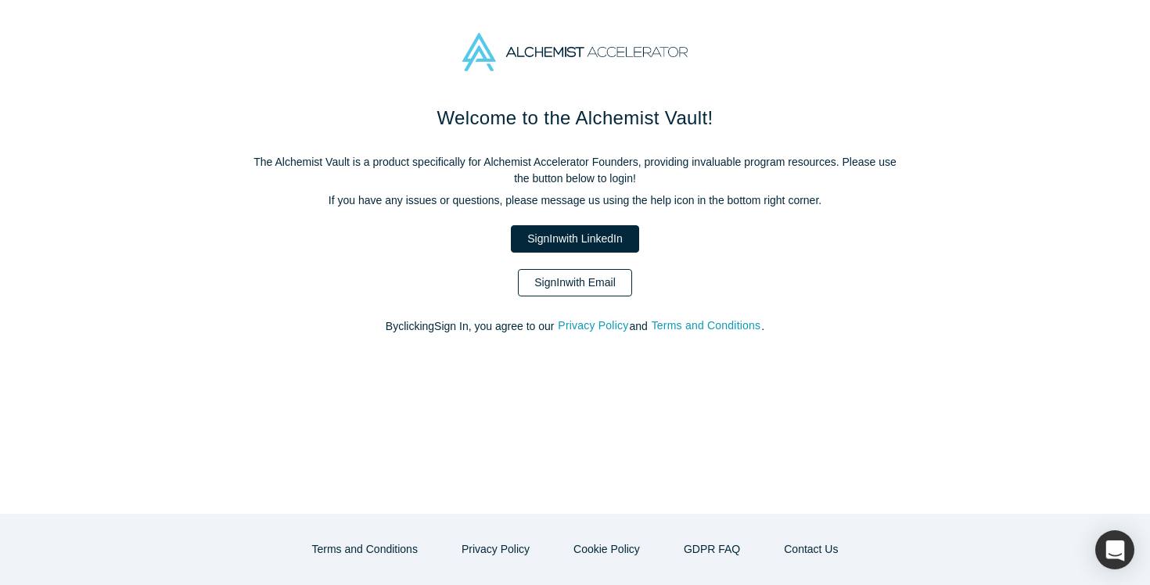
click at [585, 288] on link "Sign In with Email" at bounding box center [575, 282] width 114 height 27
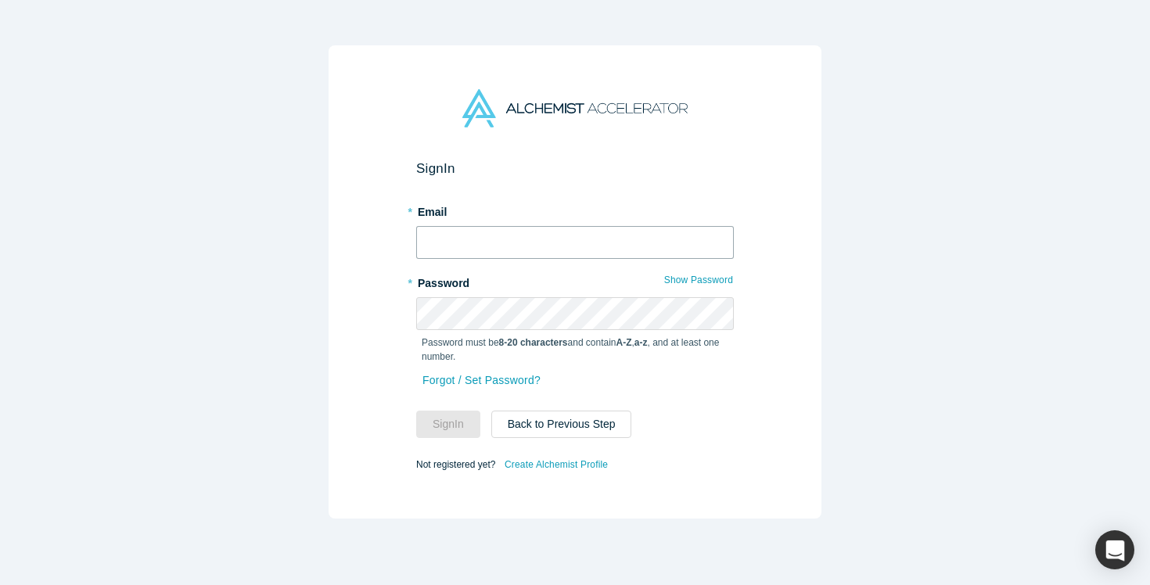
click at [555, 257] on input "text" at bounding box center [575, 242] width 318 height 33
type input "[EMAIL_ADDRESS][PERSON_NAME][DOMAIN_NAME]"
click at [481, 425] on div "Sign In Back to Previous Step" at bounding box center [575, 424] width 318 height 27
click at [471, 426] on button "Sign In" at bounding box center [448, 424] width 64 height 27
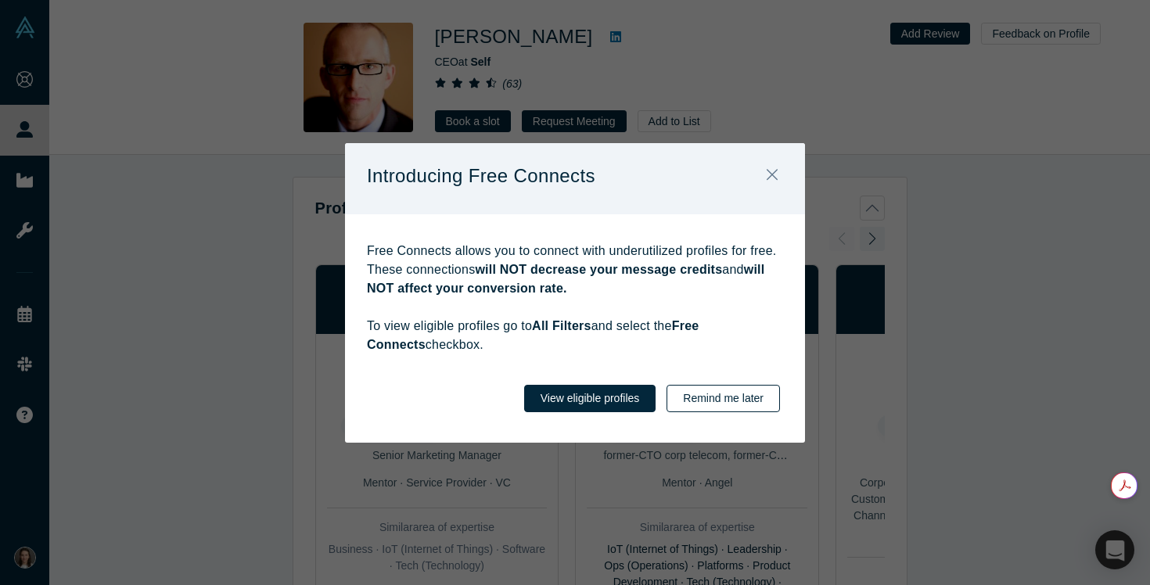
click at [720, 410] on button "Remind me later" at bounding box center [722, 398] width 113 height 27
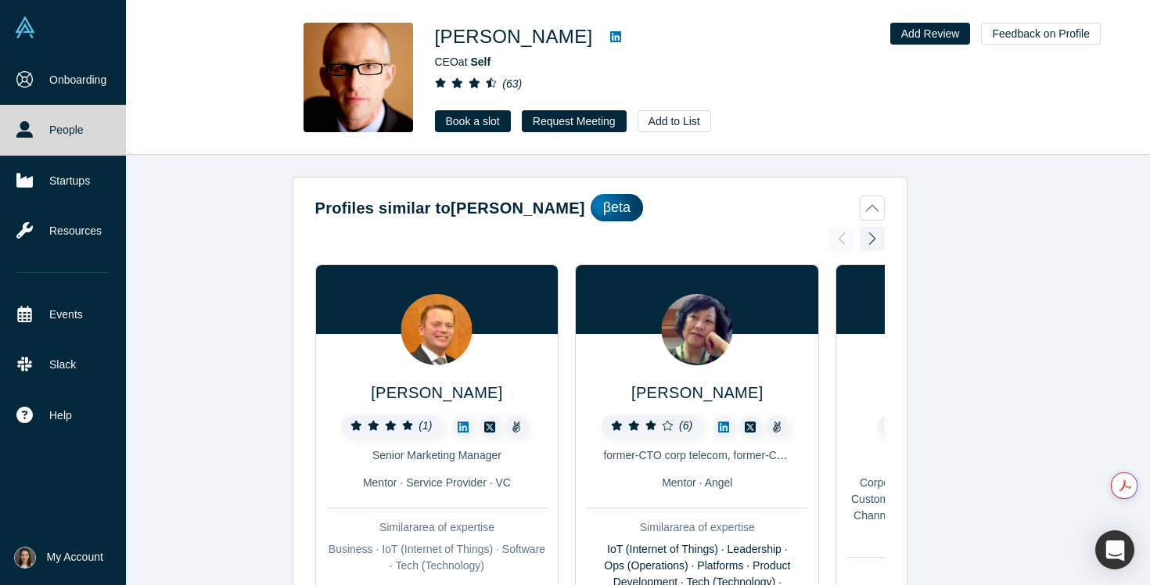
click at [54, 145] on link "People" at bounding box center [63, 130] width 126 height 50
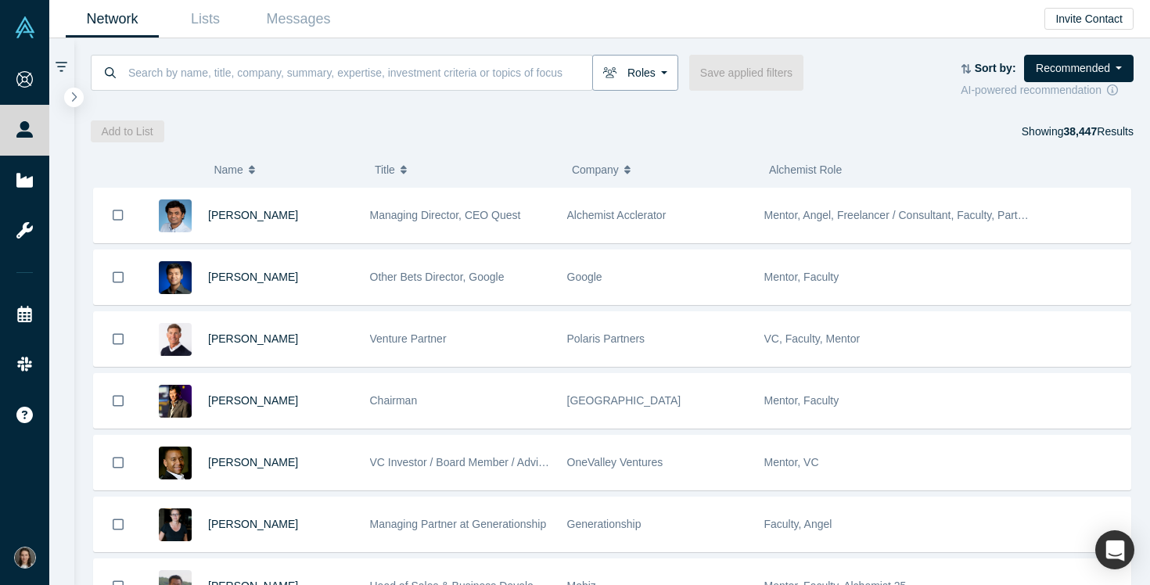
click at [631, 68] on button "Roles" at bounding box center [635, 73] width 86 height 36
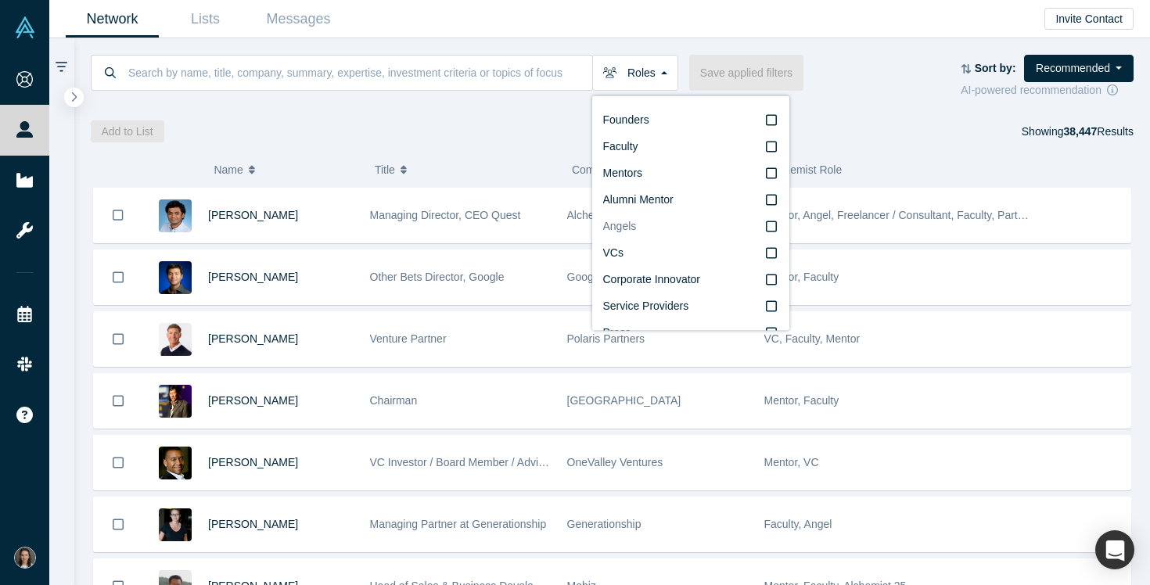
scroll to position [27, 0]
click at [645, 256] on span "Corporate Innovator" at bounding box center [652, 252] width 98 height 13
click at [0, 0] on input "Corporate Innovator" at bounding box center [0, 0] width 0 height 0
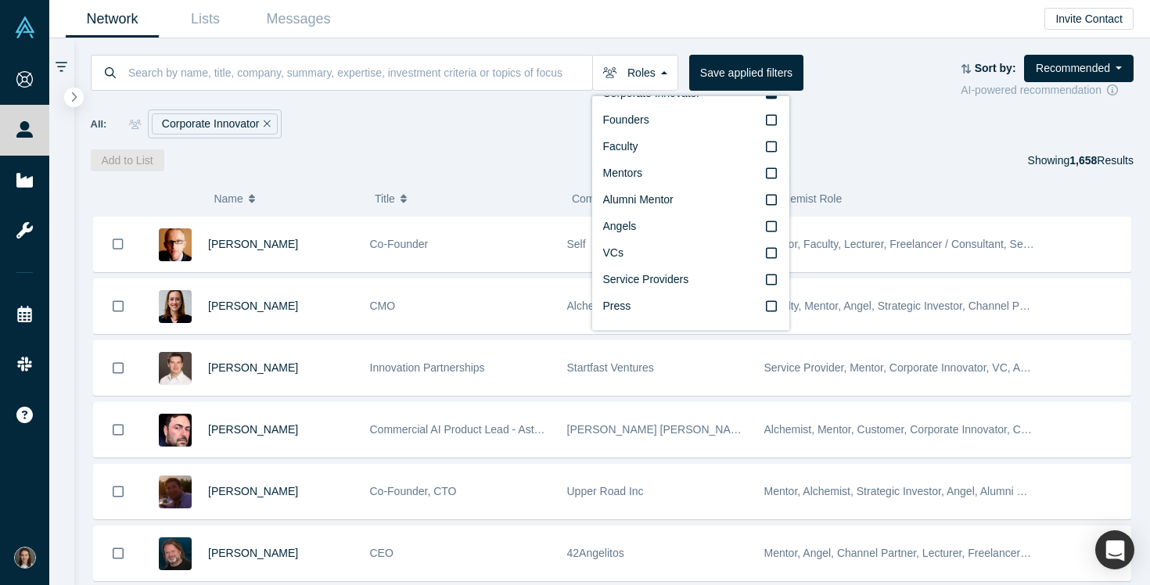
click at [519, 153] on div "Add to List Showing 1,658 Results" at bounding box center [612, 160] width 1043 height 22
